Goal: Navigation & Orientation: Find specific page/section

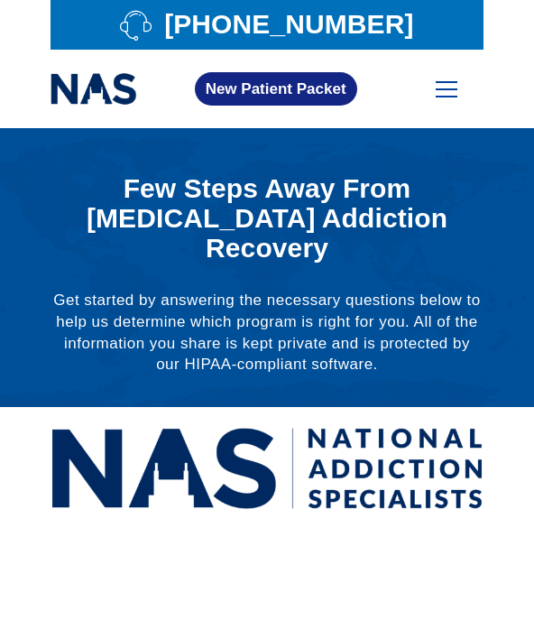
click at [450, 88] on span at bounding box center [447, 89] width 22 height 2
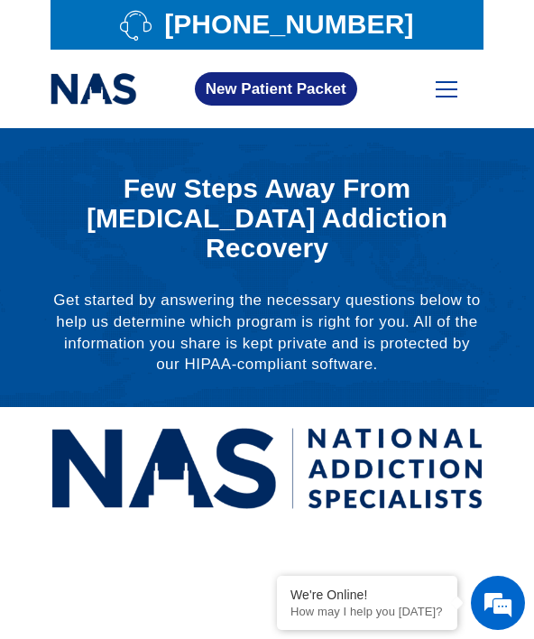
click at [444, 96] on span at bounding box center [447, 97] width 22 height 2
click at [503, 274] on div at bounding box center [267, 267] width 534 height 279
click at [226, 220] on h1 "Few Steps Away From Opioid Addiction Recovery" at bounding box center [267, 217] width 433 height 89
click at [444, 88] on span at bounding box center [447, 89] width 22 height 2
